Goal: Check status: Check status

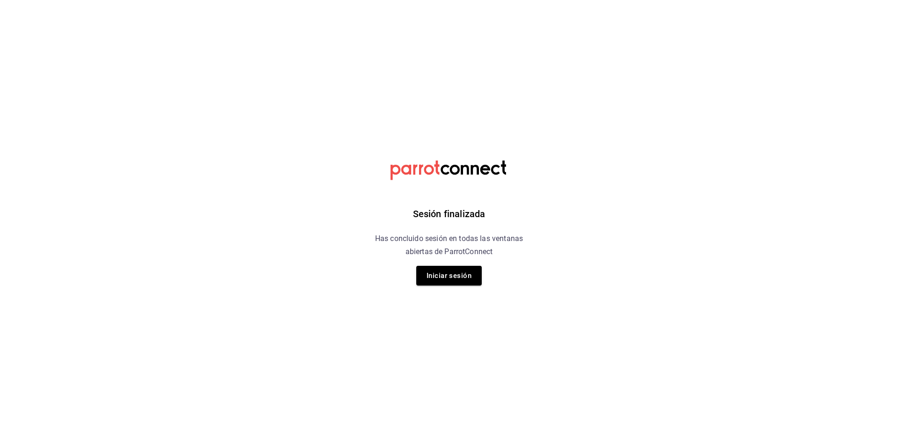
click at [464, 277] on button "Iniciar sesión" at bounding box center [449, 276] width 66 height 20
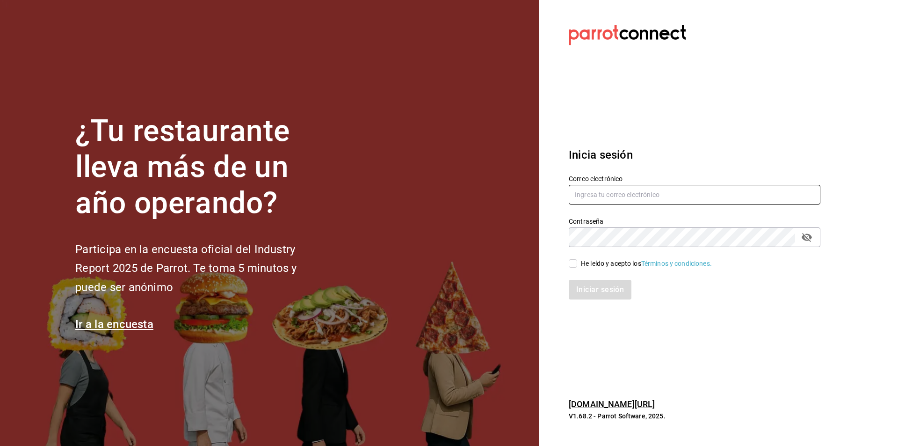
type input "gerente.tiendamiramar@lapitzota.com"
click at [571, 267] on input "He leído y acepto los Términos y condiciones." at bounding box center [573, 263] width 8 height 8
checkbox input "true"
click at [584, 285] on button "Iniciar sesión" at bounding box center [601, 290] width 64 height 20
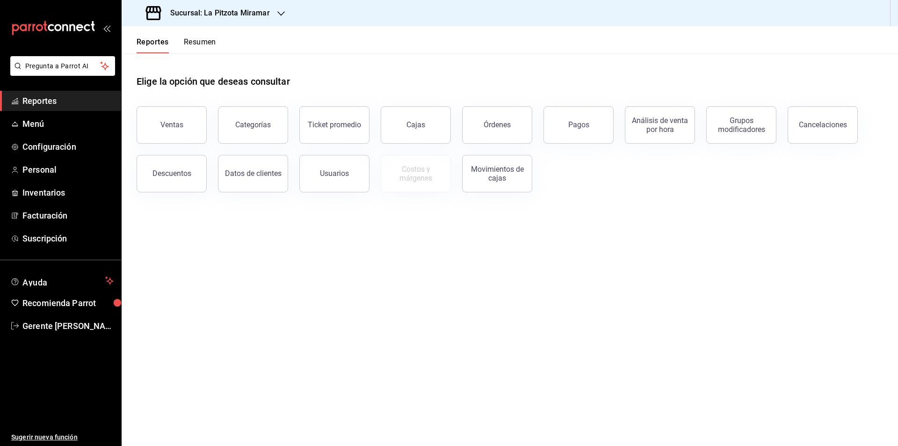
click at [194, 44] on button "Resumen" at bounding box center [200, 45] width 32 height 16
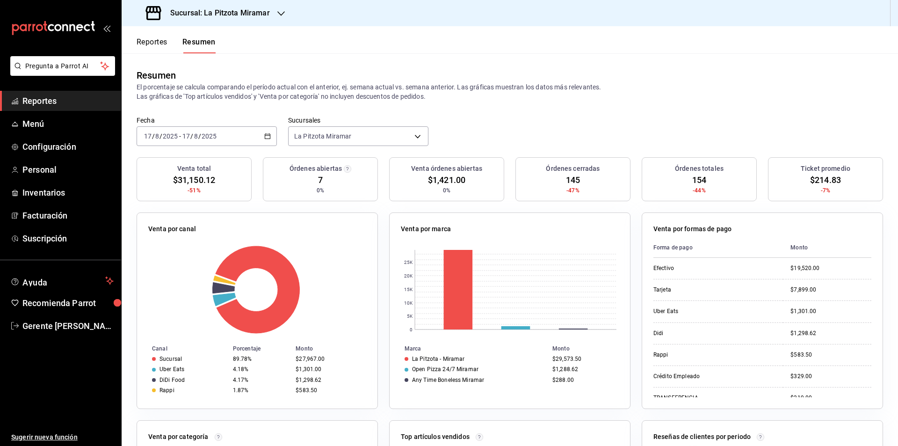
click at [265, 134] on \(Stroke\) "button" at bounding box center [268, 136] width 6 height 5
click at [203, 263] on li "Rango de fechas" at bounding box center [181, 269] width 88 height 21
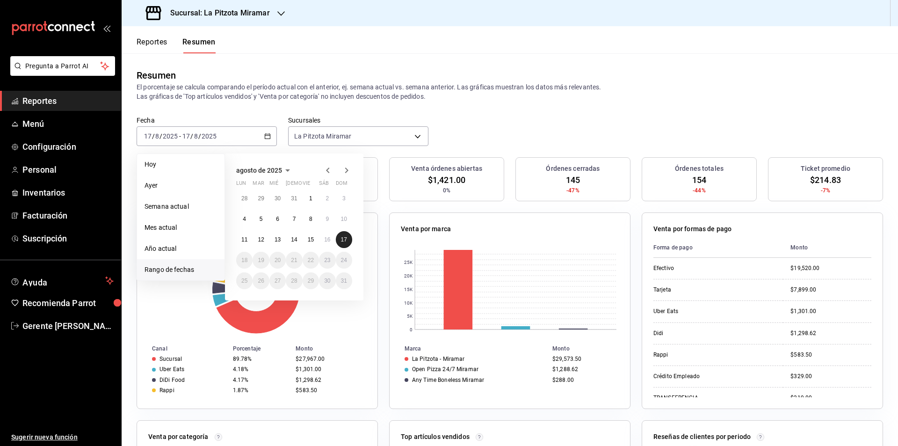
click at [343, 244] on button "17" at bounding box center [344, 239] width 16 height 17
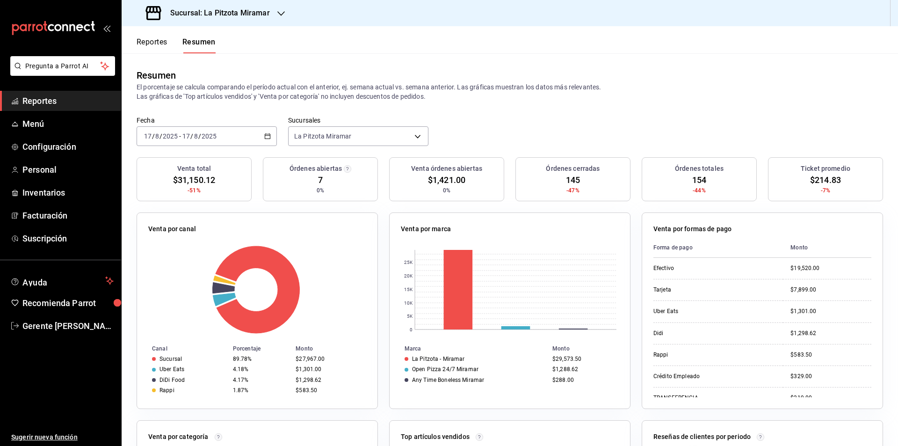
click at [264, 145] on div "[DATE] [DATE] - [DATE] [DATE]" at bounding box center [207, 136] width 140 height 20
click at [257, 125] on div "Fecha 2025-08-17 17 / 8 / 2025 - 2025-08-17 17 / 8 / 2025" at bounding box center [207, 131] width 140 height 30
click at [267, 139] on icon "button" at bounding box center [267, 136] width 7 height 7
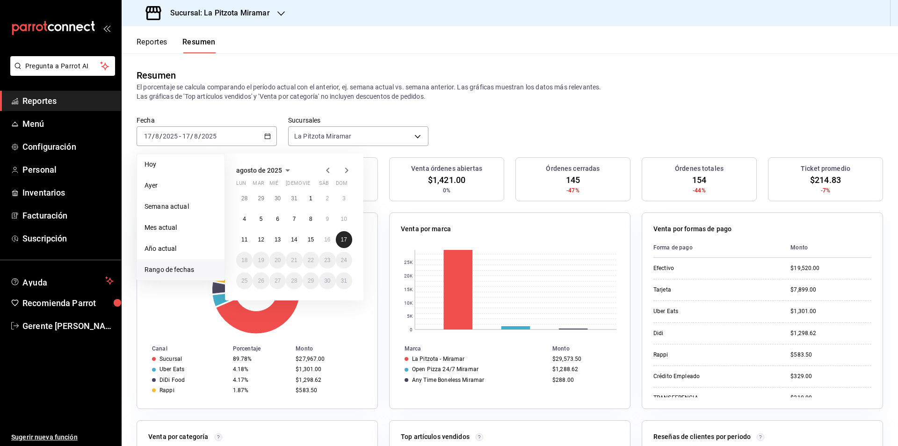
click at [346, 241] on abbr "17" at bounding box center [344, 239] width 6 height 7
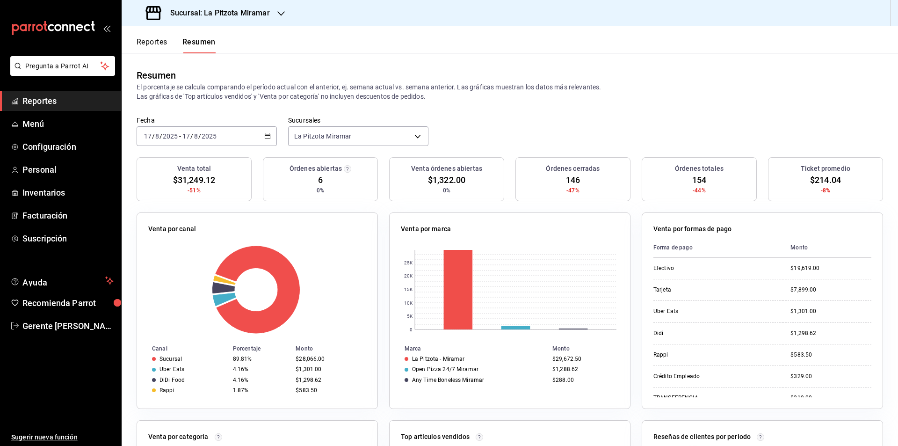
click at [267, 138] on icon "button" at bounding box center [267, 136] width 7 height 7
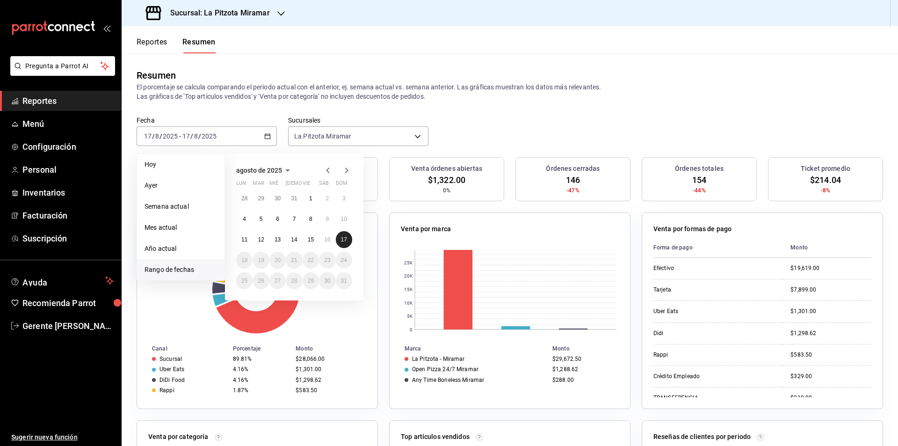
click at [341, 245] on button "17" at bounding box center [344, 239] width 16 height 17
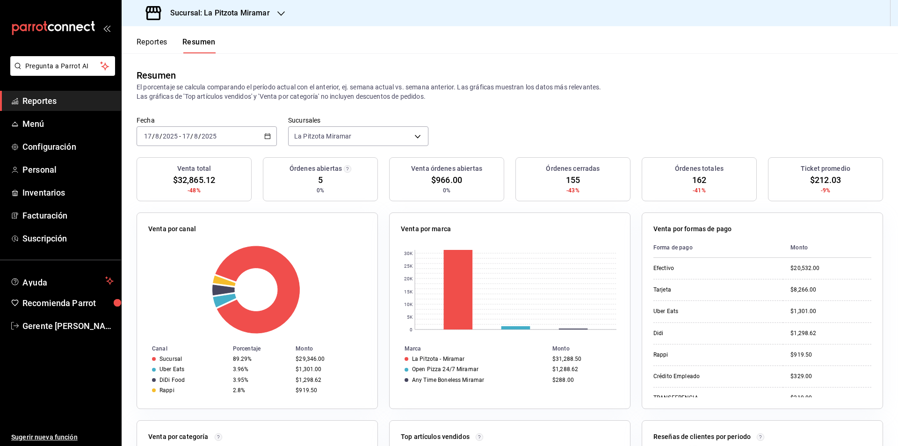
click at [266, 131] on div "[DATE] [DATE] - [DATE] [DATE]" at bounding box center [207, 136] width 140 height 20
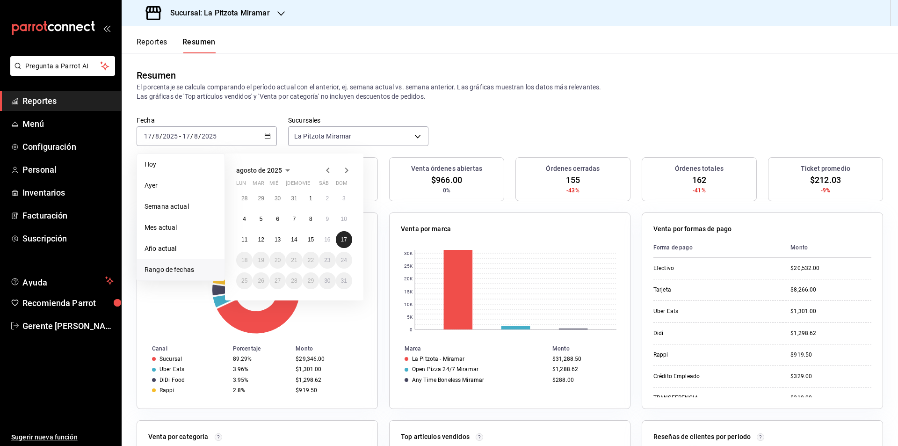
click at [343, 243] on abbr "17" at bounding box center [344, 239] width 6 height 7
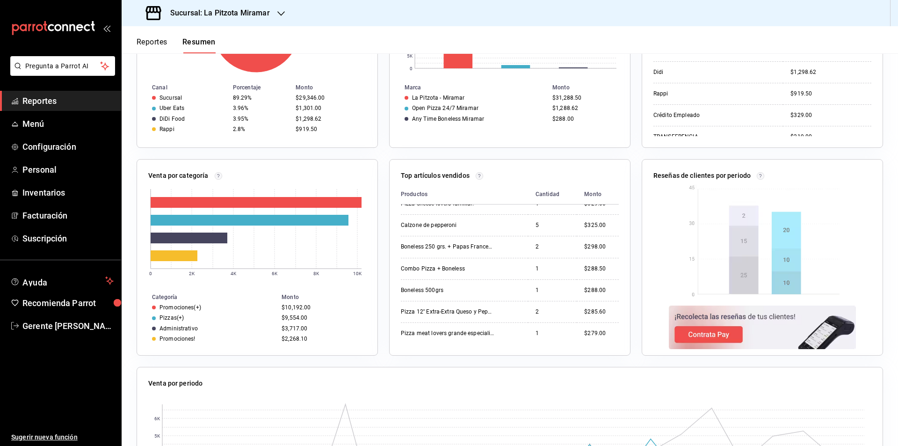
scroll to position [347, 0]
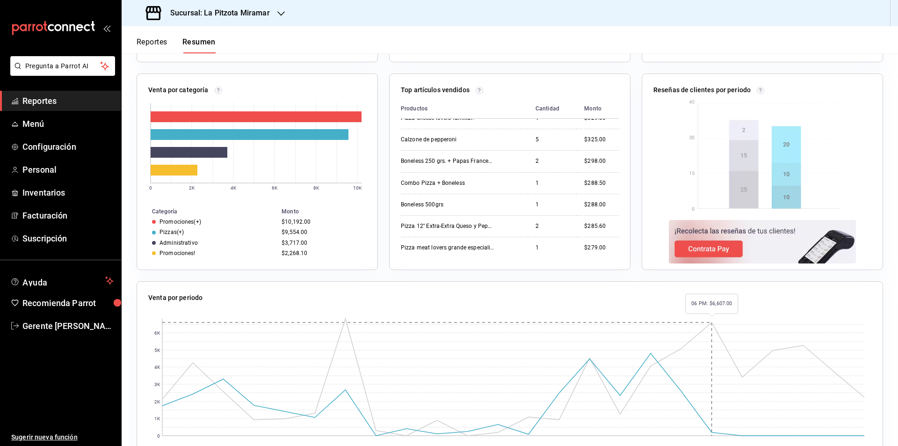
click at [713, 343] on rect at bounding box center [513, 377] width 702 height 117
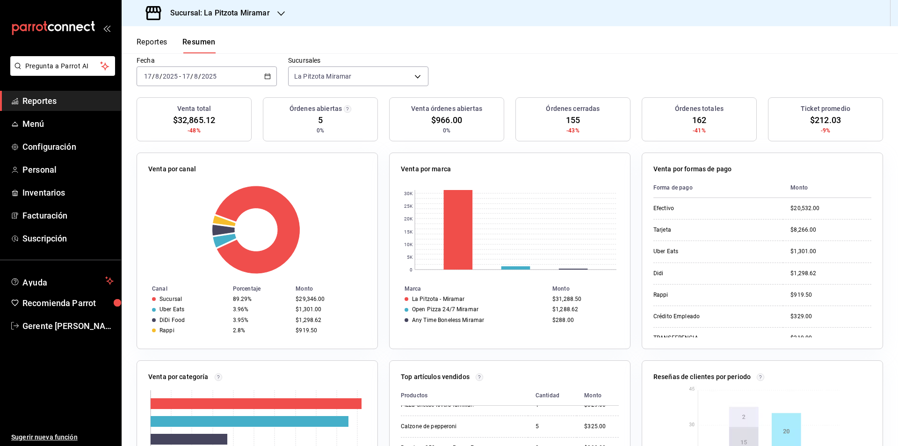
scroll to position [0, 0]
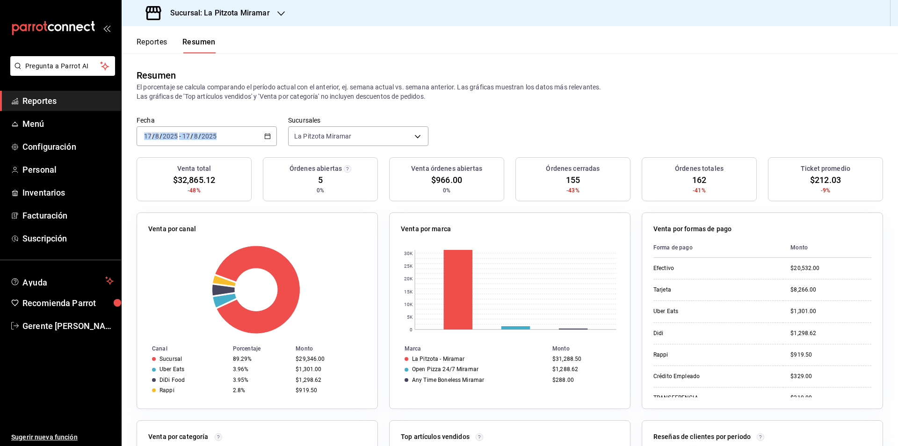
click at [274, 142] on div "Fecha 2025-08-17 17 / 8 / 2025 - 2025-08-17 17 / 8 / 2025" at bounding box center [207, 131] width 140 height 30
click at [273, 143] on div "[DATE] [DATE] - [DATE] [DATE]" at bounding box center [207, 136] width 140 height 20
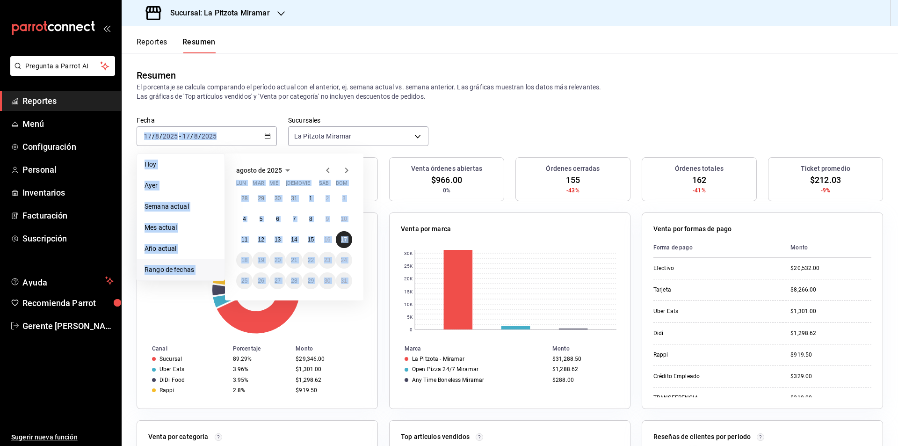
click at [343, 247] on button "17" at bounding box center [344, 239] width 16 height 17
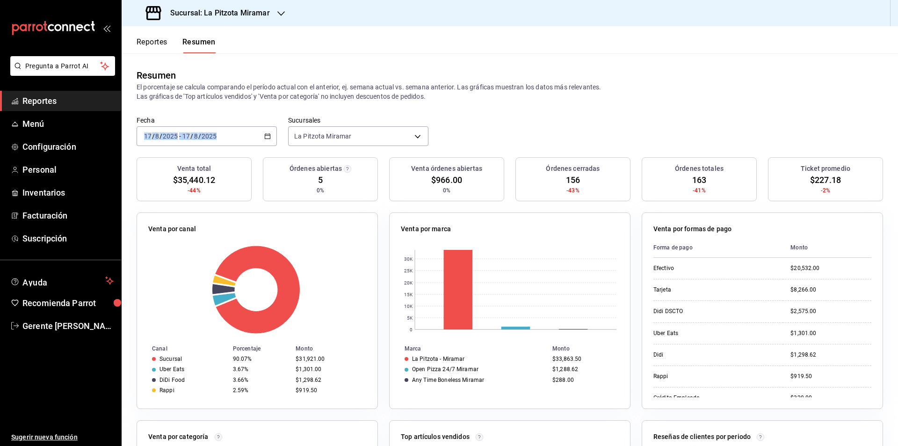
click at [266, 137] on icon "button" at bounding box center [267, 136] width 7 height 7
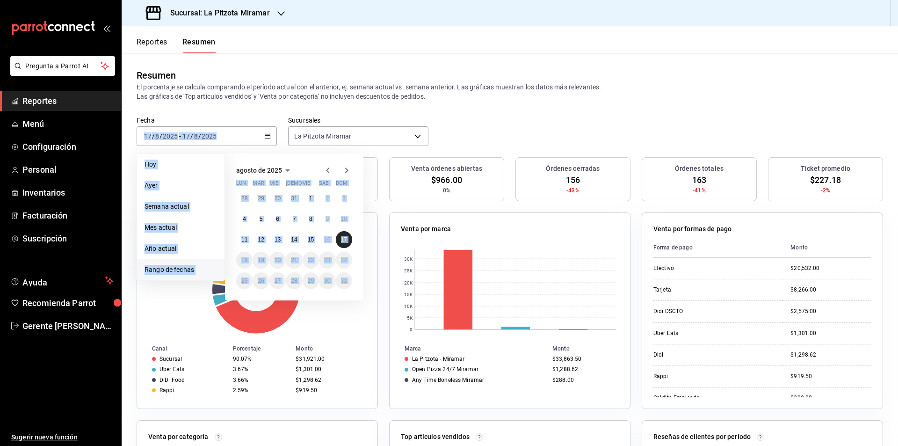
click at [336, 236] on button "17" at bounding box center [344, 239] width 16 height 17
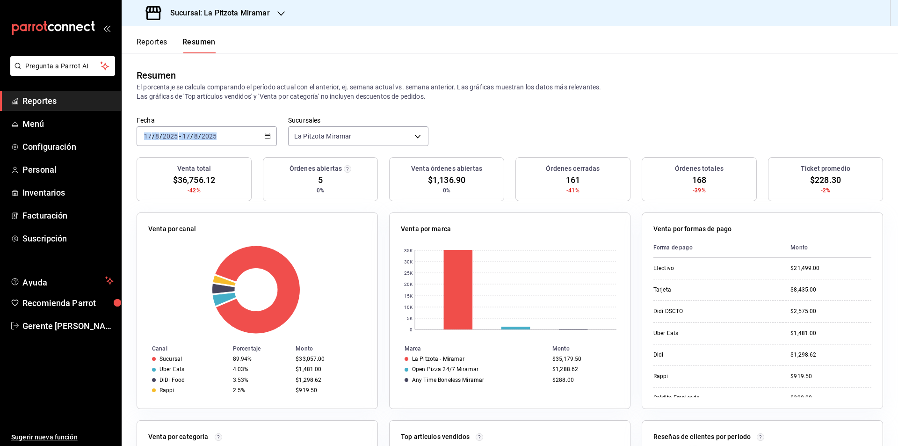
click at [261, 132] on div "[DATE] [DATE] - [DATE] [DATE]" at bounding box center [207, 136] width 140 height 20
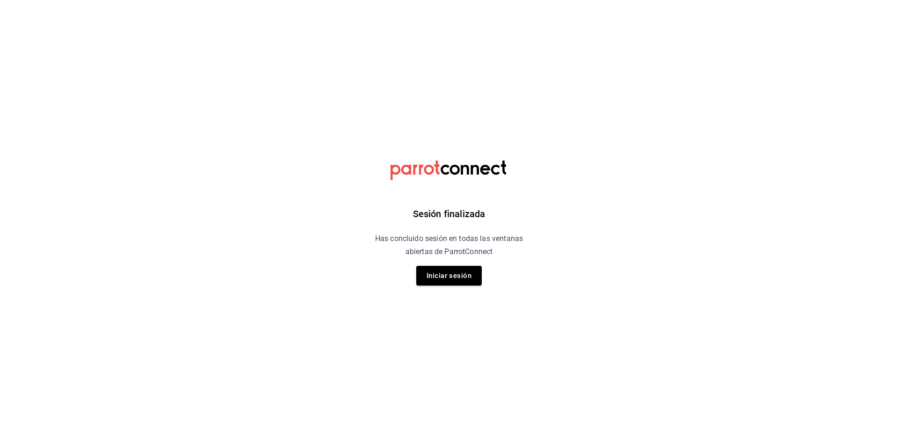
click at [432, 264] on div "Sesión finalizada Has concluido sesión en todas las ventanas abiertas de Parrot…" at bounding box center [449, 223] width 236 height 446
click at [438, 270] on button "Iniciar sesión" at bounding box center [449, 276] width 66 height 20
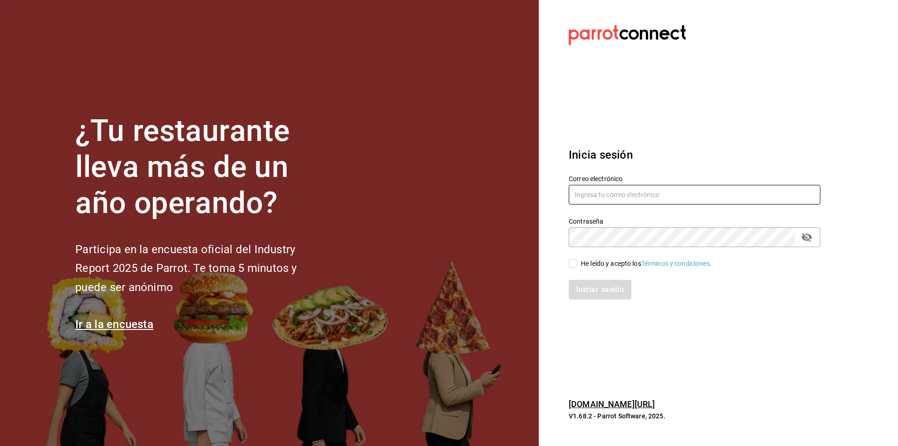
type input "gerente.tiendamiramar@lapitzota.com"
click at [573, 259] on label "He leído y acepto los Términos y condiciones." at bounding box center [640, 264] width 143 height 10
click at [573, 259] on input "He leído y acepto los Términos y condiciones." at bounding box center [573, 263] width 8 height 8
checkbox input "true"
click at [588, 281] on button "Iniciar sesión" at bounding box center [601, 290] width 64 height 20
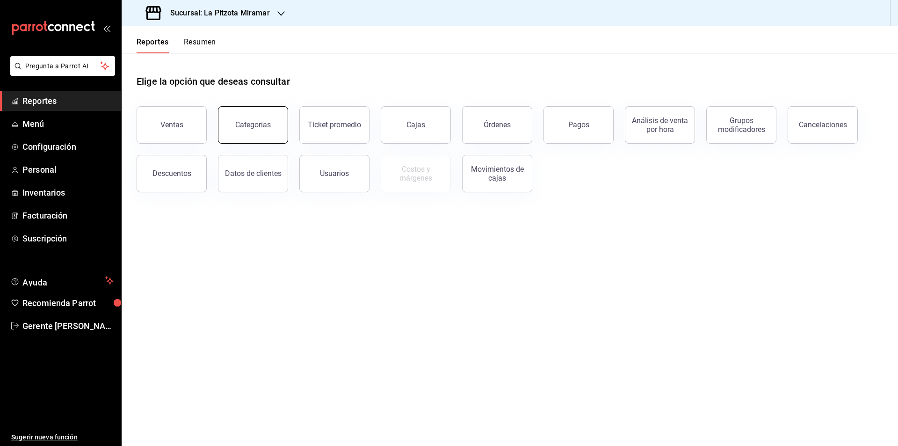
click at [251, 131] on button "Categorías" at bounding box center [253, 124] width 70 height 37
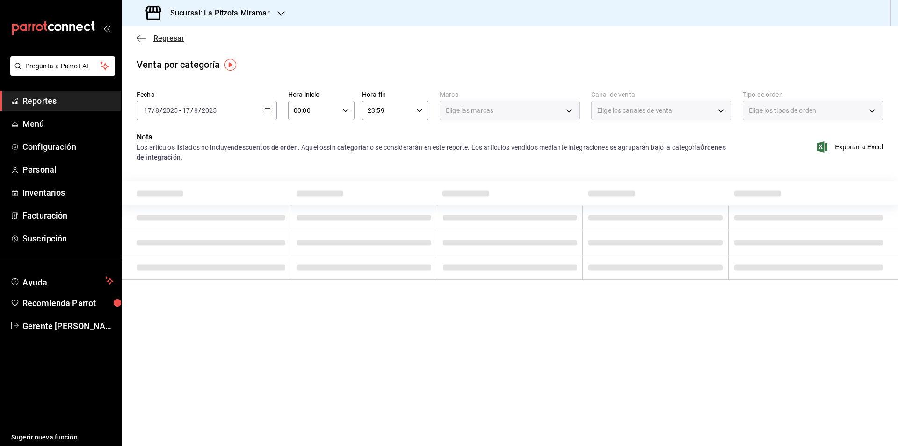
click at [144, 38] on icon "button" at bounding box center [141, 38] width 9 height 0
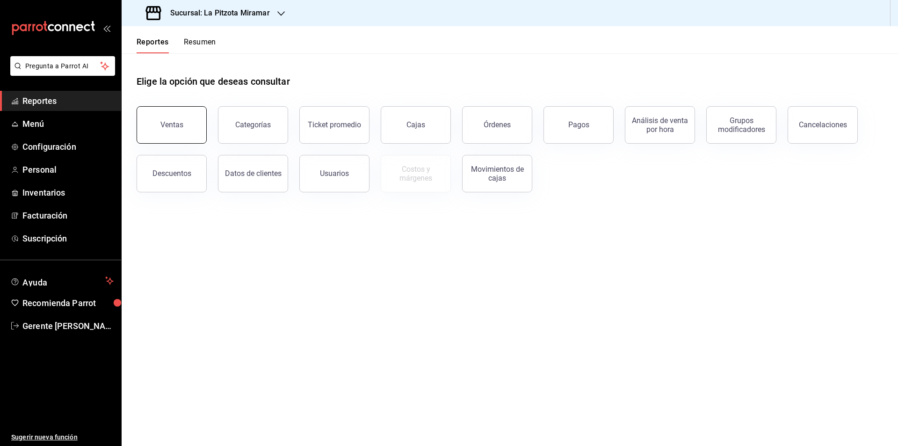
click at [192, 134] on button "Ventas" at bounding box center [172, 124] width 70 height 37
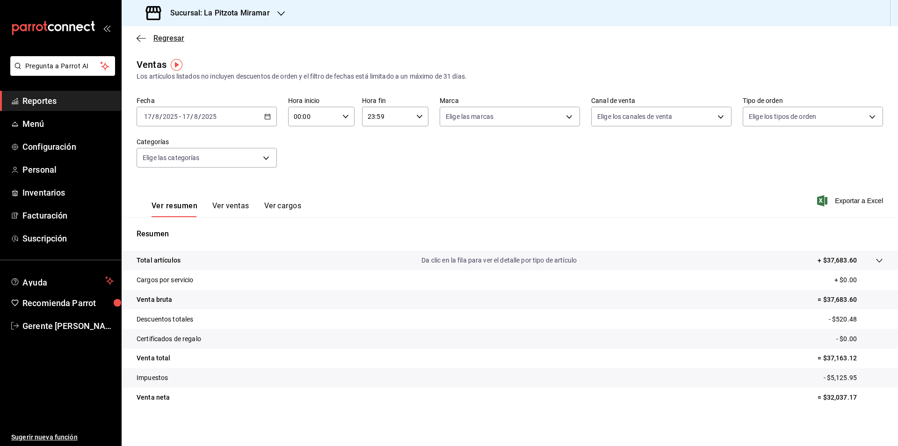
click at [160, 40] on span "Regresar" at bounding box center [168, 38] width 31 height 9
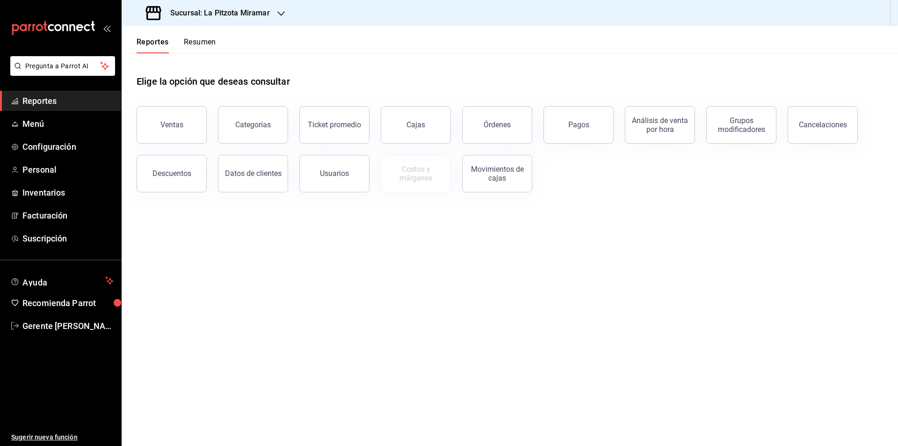
click at [210, 38] on button "Resumen" at bounding box center [200, 45] width 32 height 16
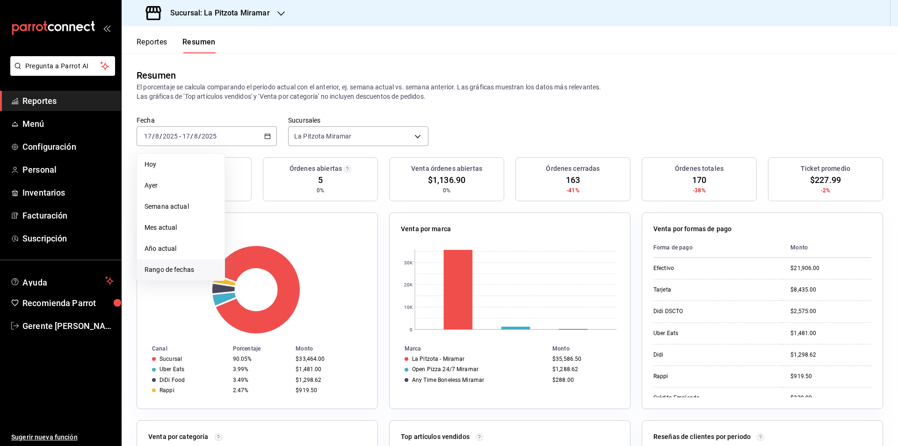
click at [198, 270] on span "Rango de fechas" at bounding box center [181, 270] width 73 height 10
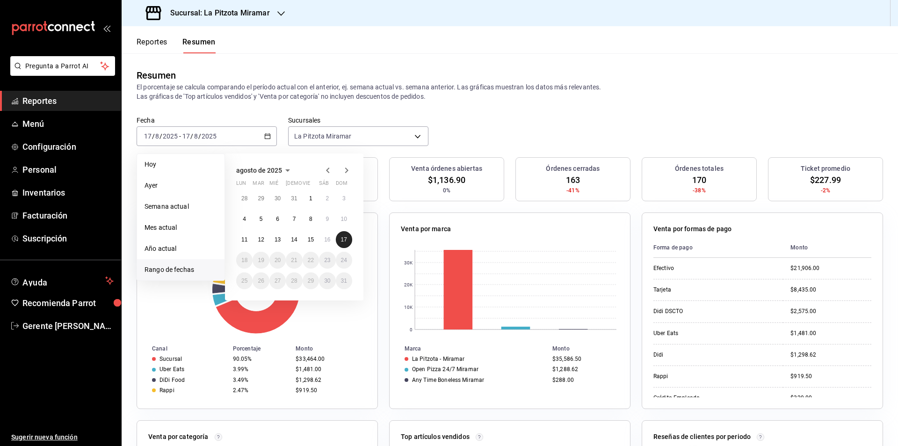
click at [336, 241] on button "17" at bounding box center [344, 239] width 16 height 17
click at [338, 240] on button "17" at bounding box center [344, 239] width 16 height 17
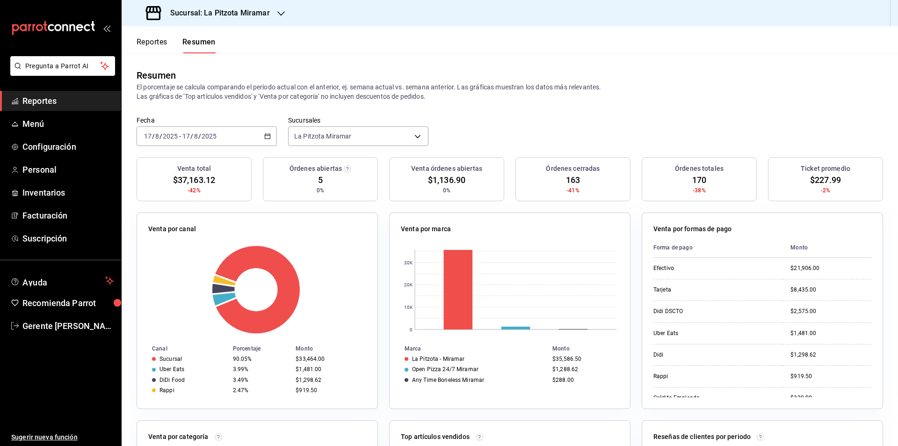
click at [257, 135] on div "[DATE] [DATE] - [DATE] [DATE]" at bounding box center [207, 136] width 140 height 20
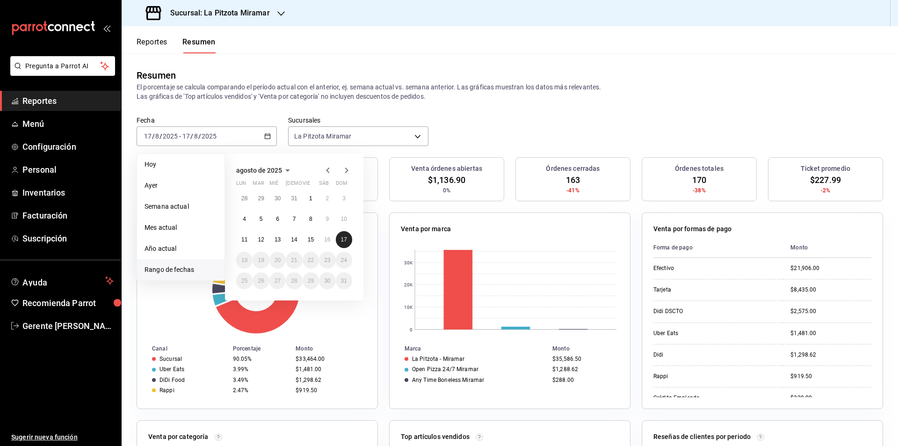
click at [342, 234] on button "17" at bounding box center [344, 239] width 16 height 17
